Goal: Use online tool/utility

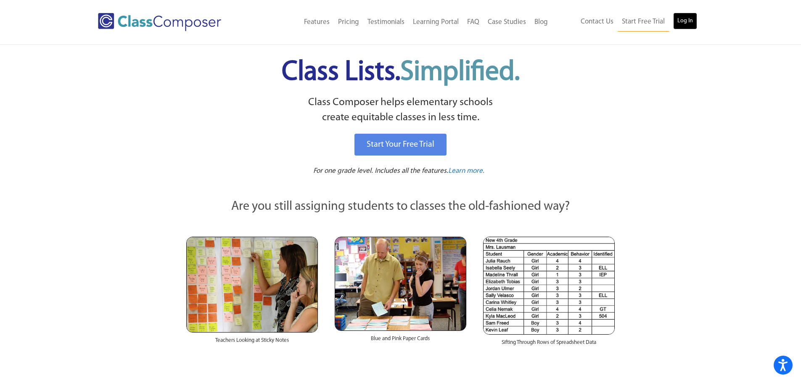
click at [686, 20] on link "Log In" at bounding box center [685, 21] width 24 height 17
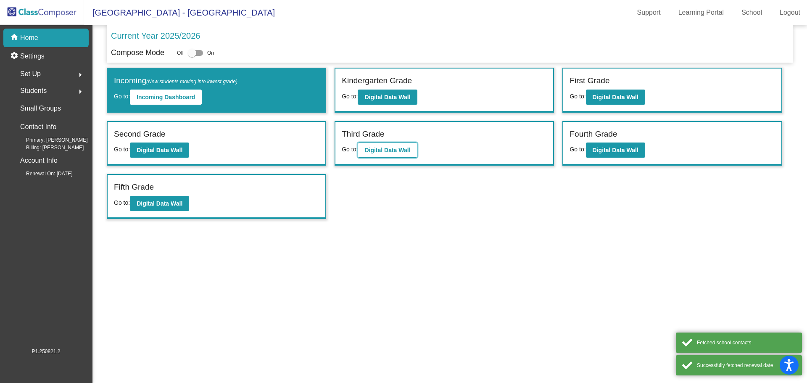
click at [387, 151] on b "Digital Data Wall" at bounding box center [388, 150] width 46 height 7
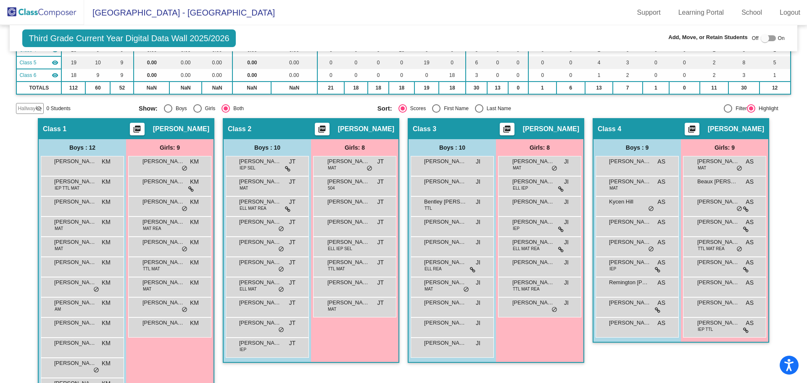
scroll to position [126, 0]
